Goal: Information Seeking & Learning: Learn about a topic

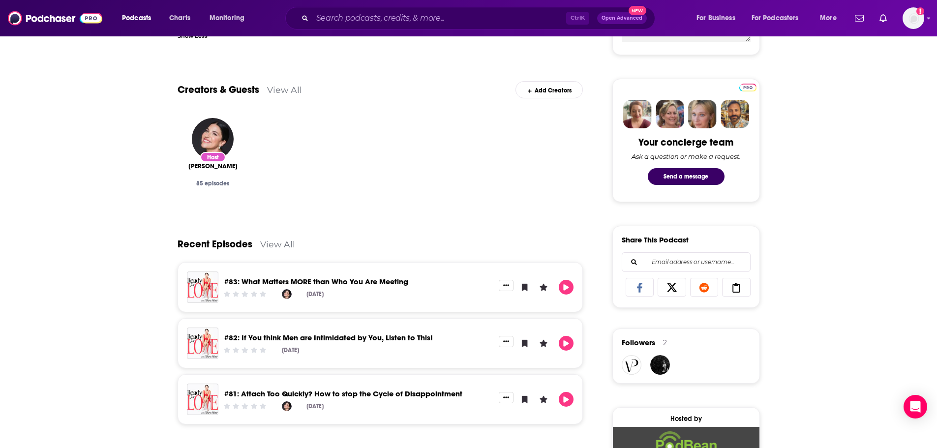
scroll to position [394, 0]
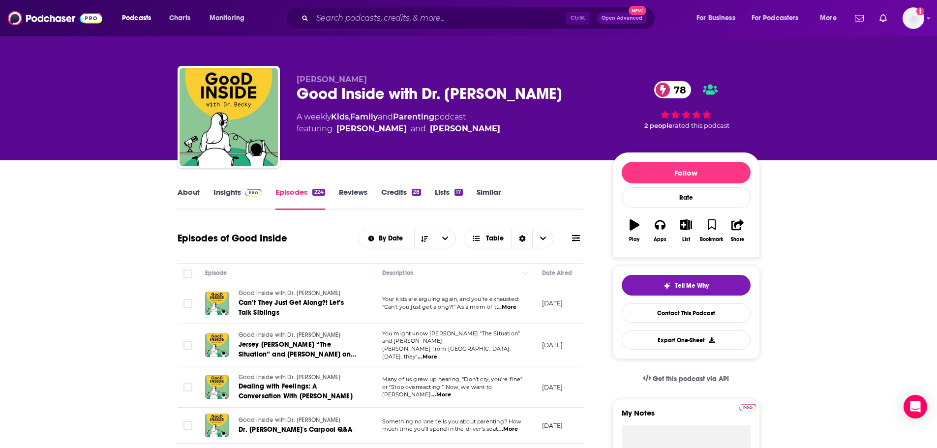
drag, startPoint x: 244, startPoint y: 194, endPoint x: 621, endPoint y: 2, distance: 424.0
click at [244, 194] on span at bounding box center [251, 191] width 21 height 9
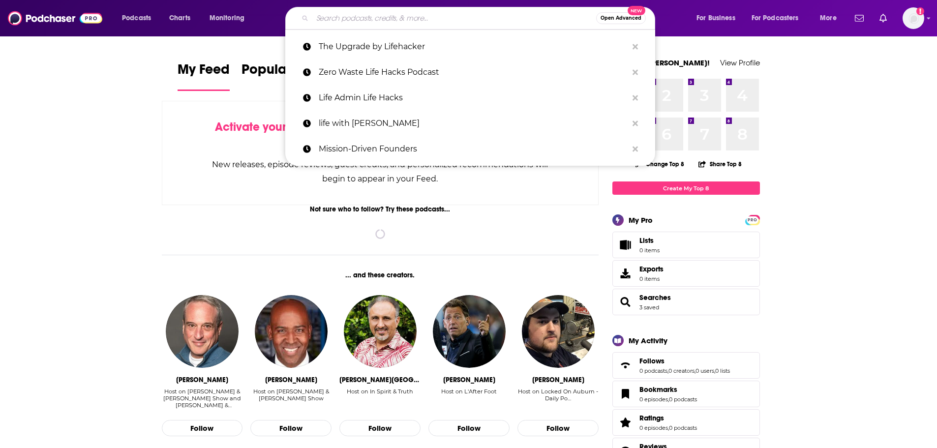
click at [364, 16] on input "Search podcasts, credits, & more..." at bounding box center [454, 18] width 284 height 16
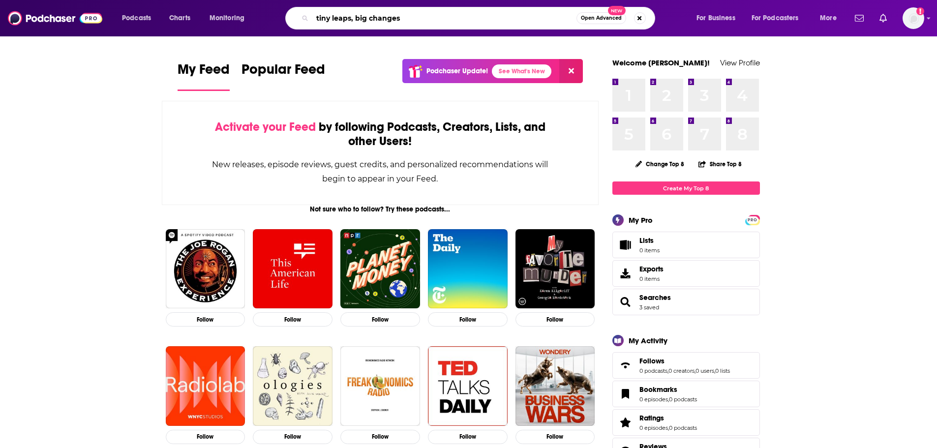
type input "tiny leaps, big changes"
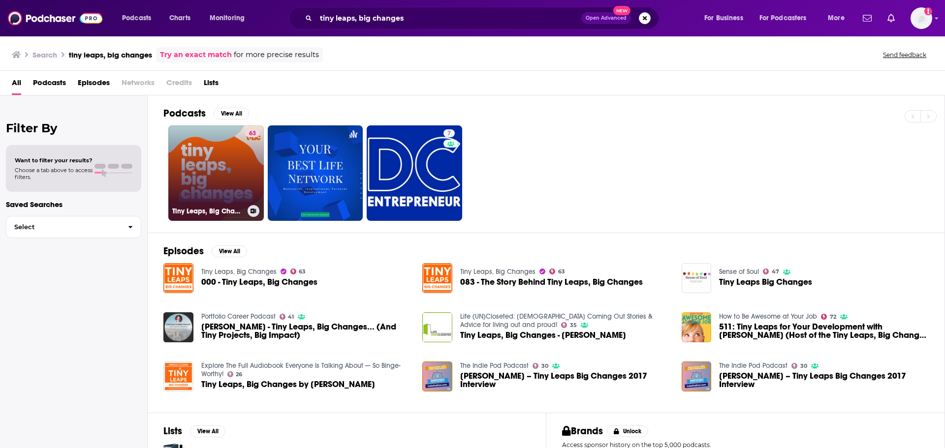
click at [227, 149] on link "63 Tiny Leaps, Big Changes" at bounding box center [215, 172] width 95 height 95
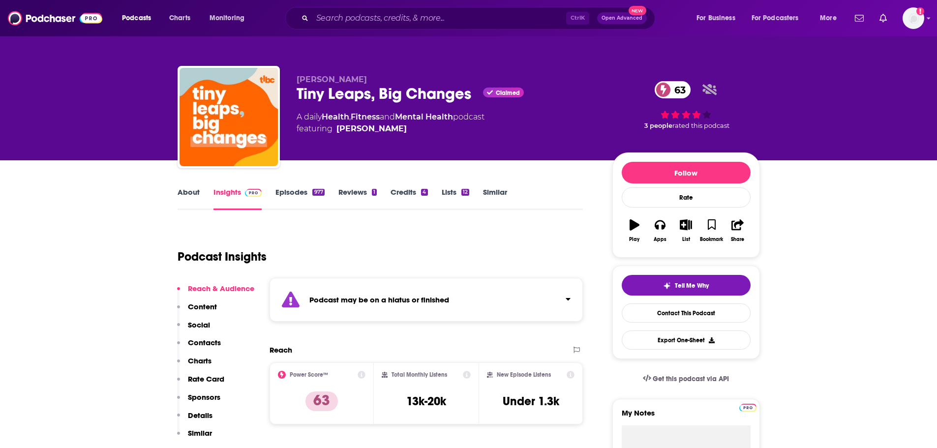
click at [195, 193] on link "About" at bounding box center [189, 198] width 22 height 23
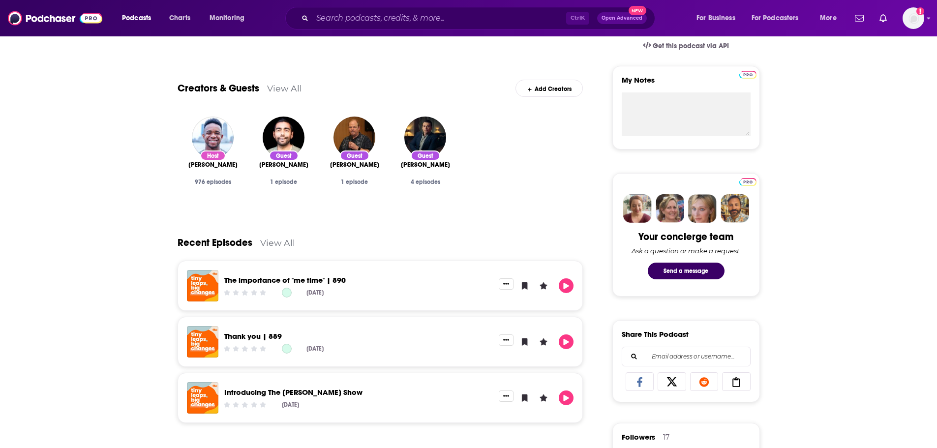
scroll to position [344, 0]
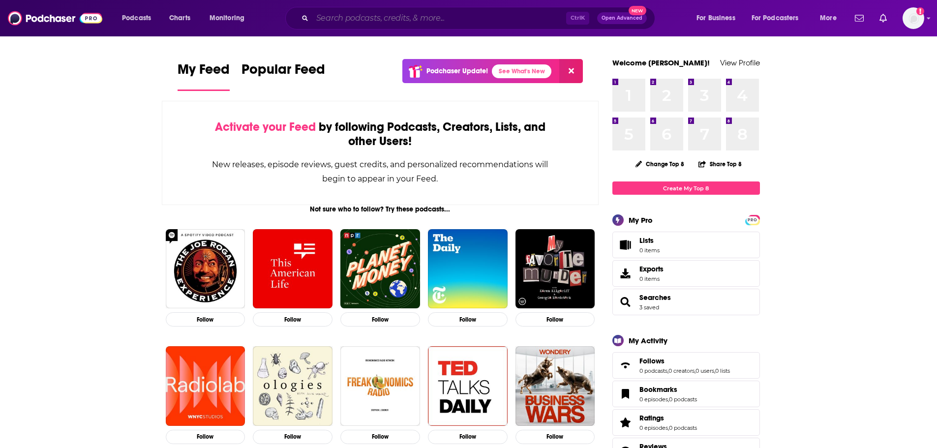
click at [425, 18] on input "Search podcasts, credits, & more..." at bounding box center [439, 18] width 254 height 16
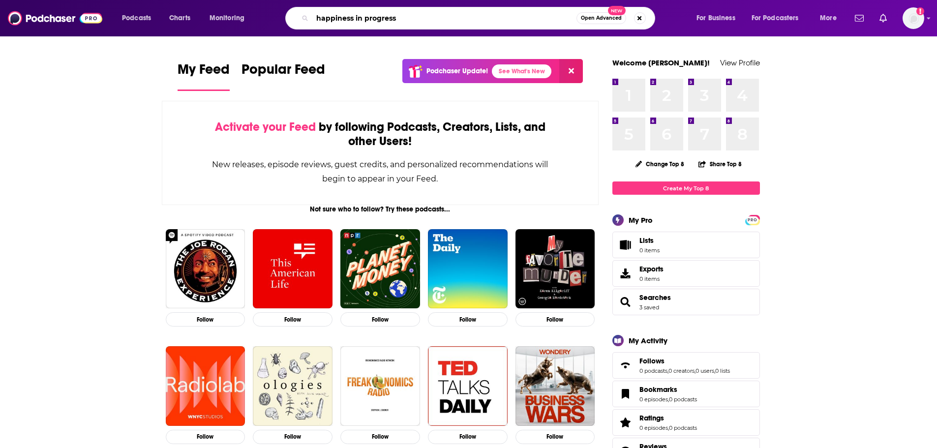
type input "happiness in progress"
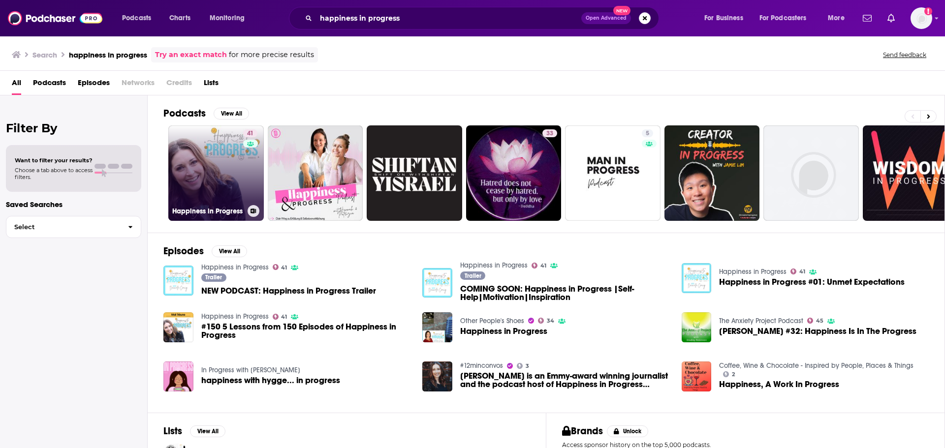
click at [214, 170] on link "41 Happiness in Progress" at bounding box center [215, 172] width 95 height 95
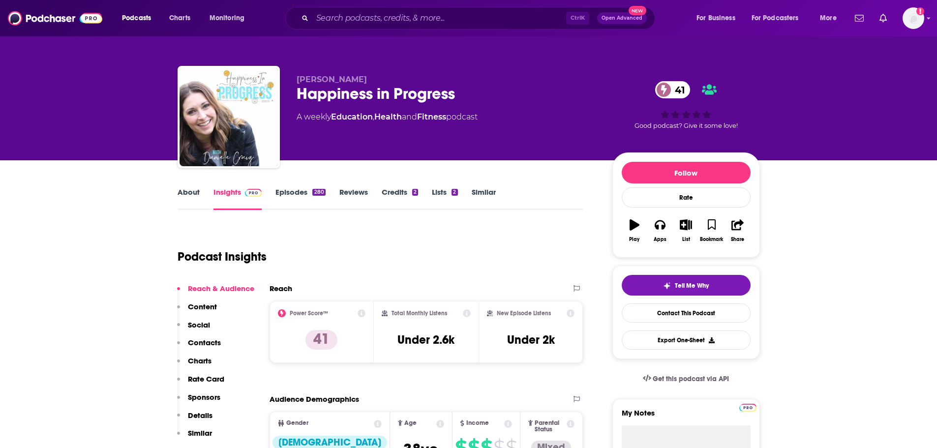
click at [185, 194] on link "About" at bounding box center [189, 198] width 22 height 23
